Goal: Task Accomplishment & Management: Manage account settings

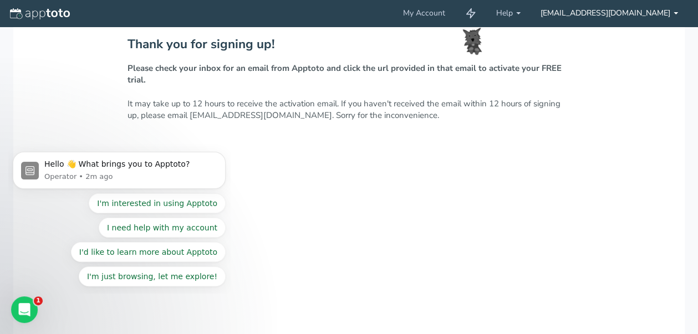
click at [636, 16] on link "[EMAIL_ADDRESS][DOMAIN_NAME]" at bounding box center [609, 13] width 157 height 27
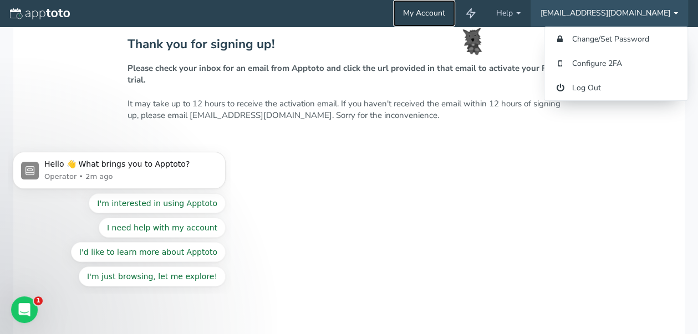
click at [455, 15] on link "My Account" at bounding box center [424, 13] width 62 height 27
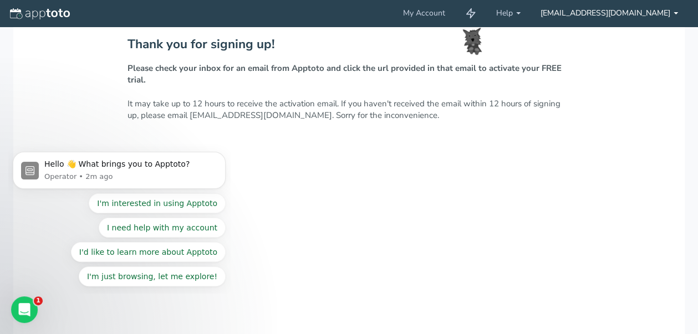
click at [642, 9] on link "[EMAIL_ADDRESS][DOMAIN_NAME]" at bounding box center [609, 13] width 157 height 27
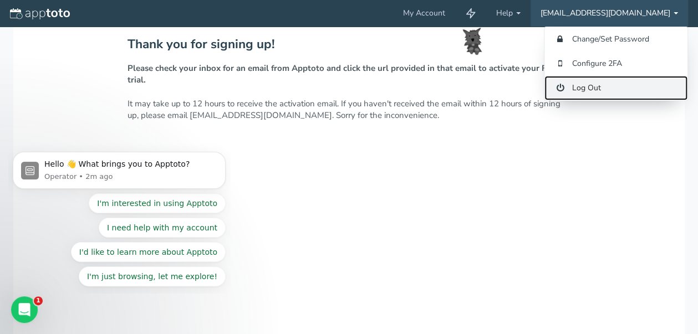
click at [590, 89] on link "Log Out" at bounding box center [615, 88] width 143 height 24
